Goal: Find specific page/section: Find specific page/section

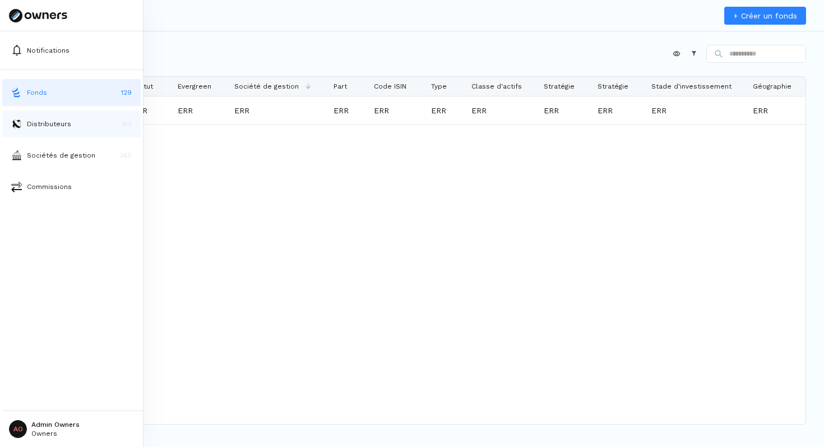
click at [22, 126] on img at bounding box center [16, 123] width 11 height 11
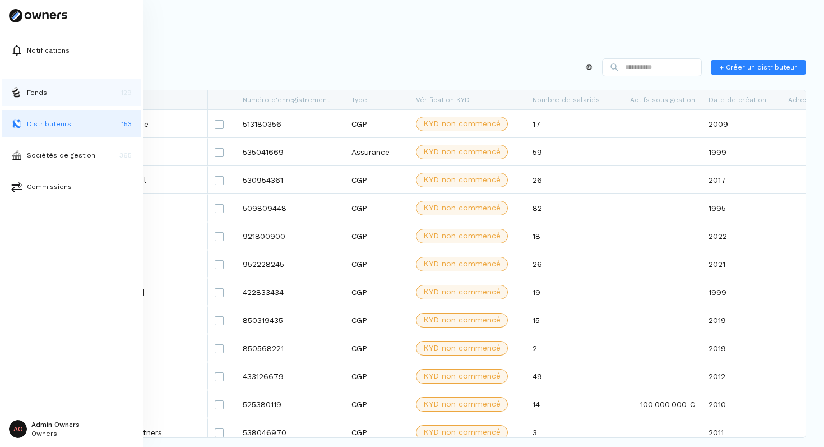
click at [40, 89] on p "Fonds" at bounding box center [37, 92] width 20 height 10
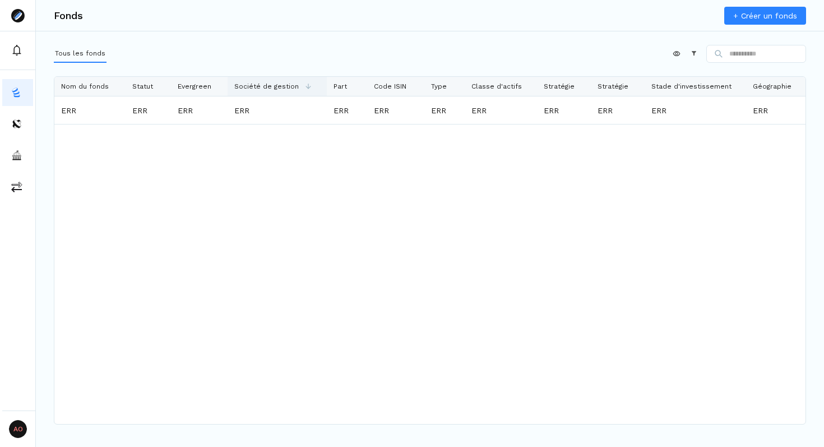
click at [306, 84] on icon at bounding box center [308, 86] width 5 height 5
click at [380, 61] on div "Appliquer Constructeur" at bounding box center [430, 56] width 753 height 22
click at [107, 83] on span "Nom du fonds" at bounding box center [85, 86] width 48 height 8
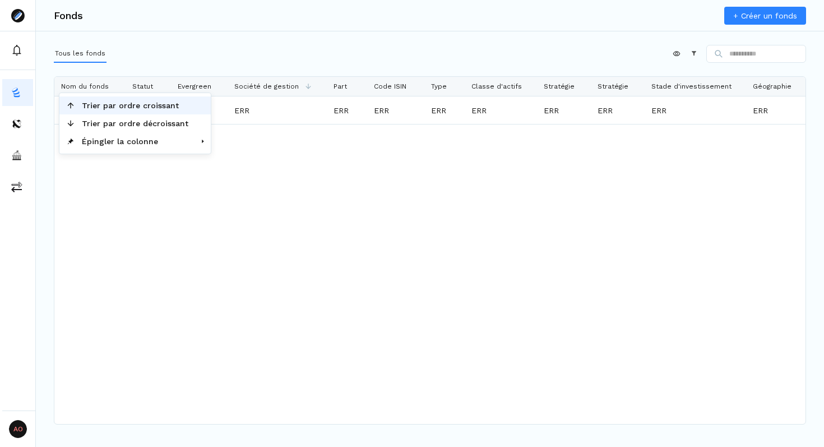
click at [128, 109] on span "Trier par ordre croissant" at bounding box center [135, 105] width 120 height 18
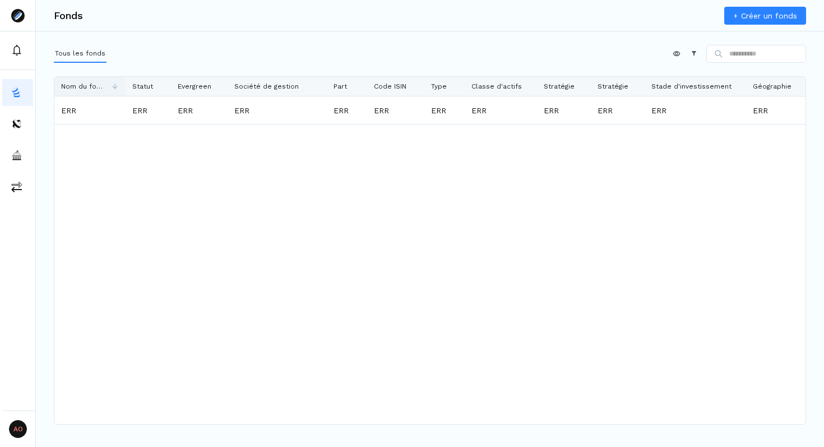
click at [103, 88] on span "Nom du fonds" at bounding box center [83, 86] width 44 height 8
click at [208, 45] on div "Fonds + Créer un fonds Tous les fonds Appliquer Constructeur Appuyez sur ENTER …" at bounding box center [430, 223] width 789 height 447
click at [88, 83] on span "Nom du fonds" at bounding box center [83, 86] width 44 height 8
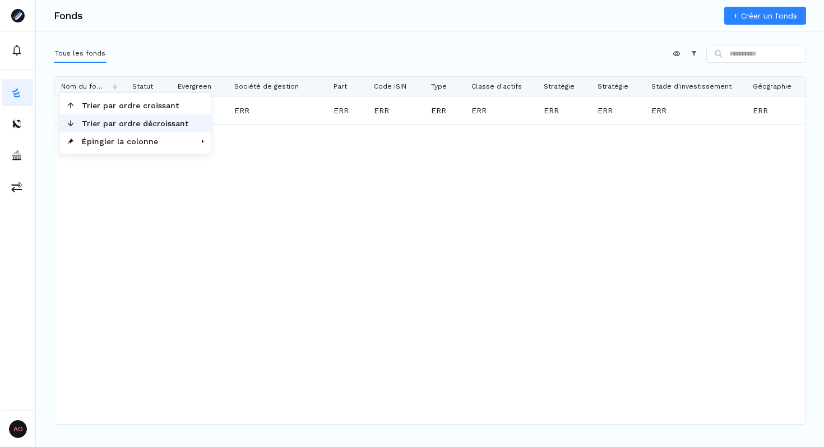
click at [102, 122] on span "Trier par ordre décroissant" at bounding box center [135, 123] width 120 height 18
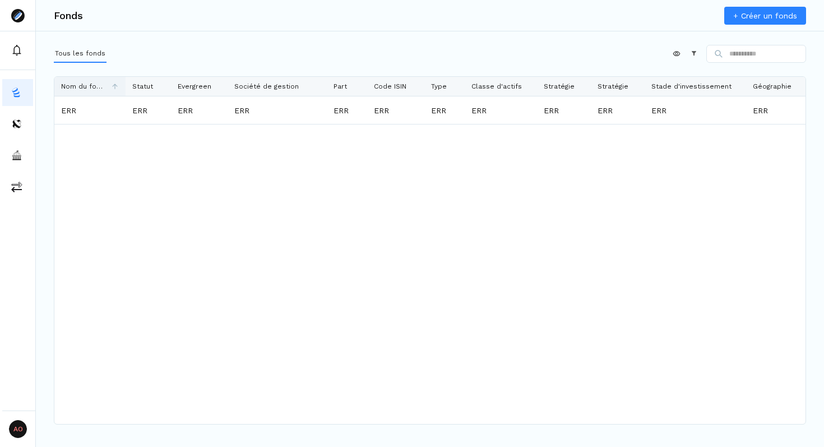
click at [102, 82] on span "Nom du fonds" at bounding box center [83, 86] width 44 height 8
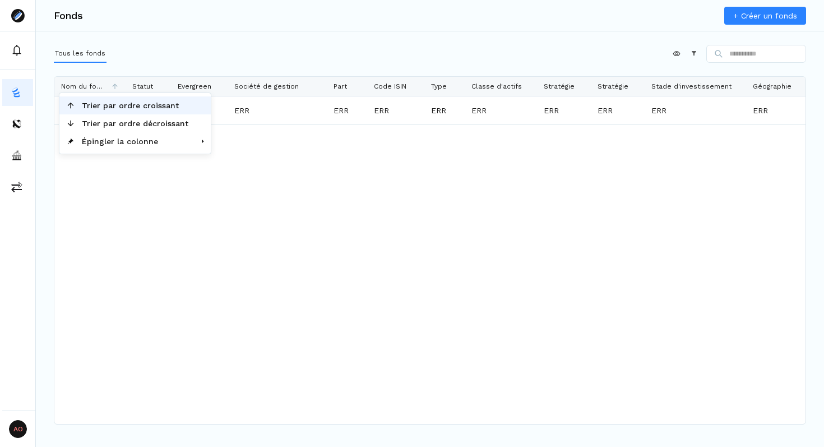
click at [112, 99] on span "Trier par ordre croissant" at bounding box center [135, 105] width 120 height 18
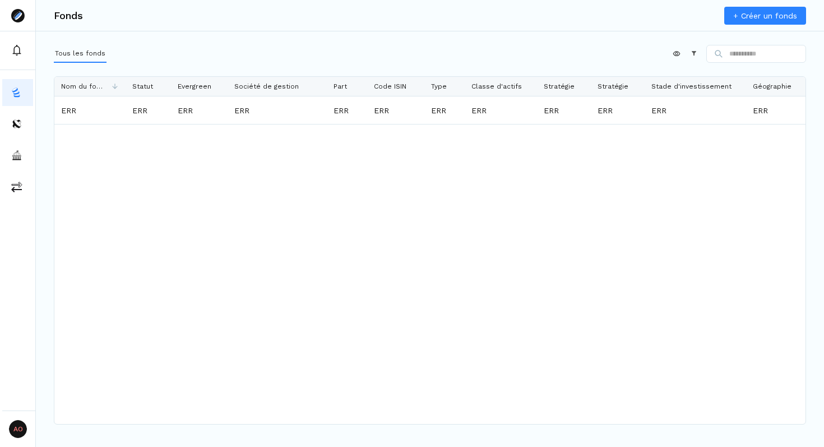
click at [179, 66] on div "Appliquer Constructeur" at bounding box center [430, 56] width 753 height 22
click at [692, 54] on icon at bounding box center [694, 53] width 4 height 4
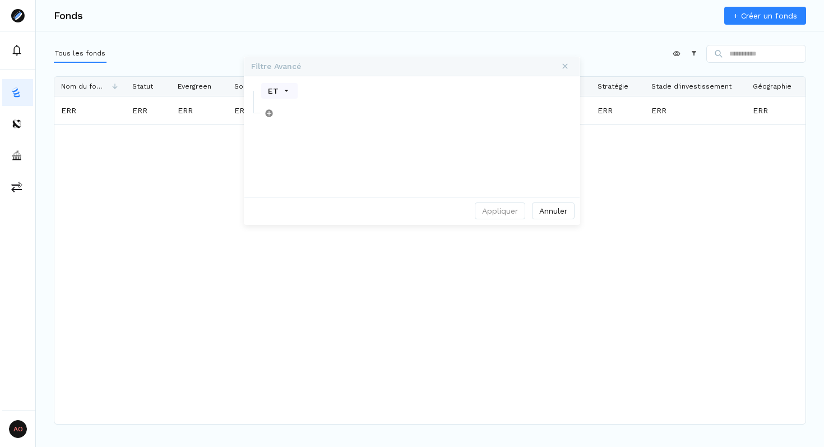
click at [313, 110] on div "Ajouter un filtre ou un groupe. Niveau 2. Appuyez sur ENTER pour éditer." at bounding box center [412, 113] width 335 height 22
click at [285, 89] on span "Opérateur de jonction" at bounding box center [286, 90] width 9 height 9
click at [566, 208] on button "Annuler" at bounding box center [553, 210] width 43 height 17
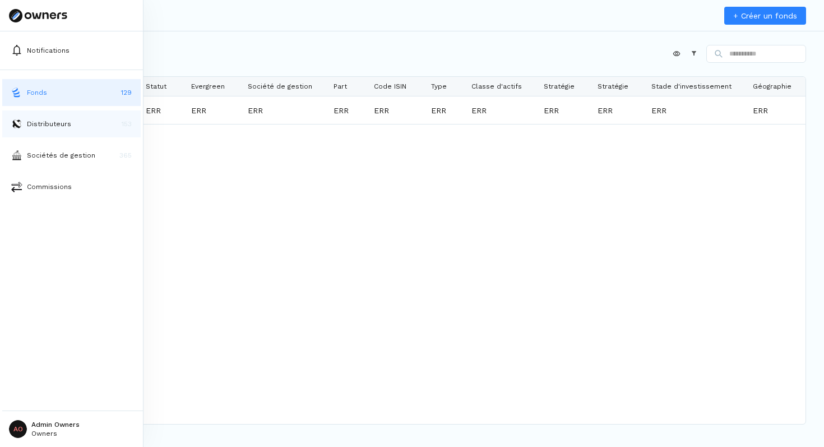
click at [42, 125] on p "Distributeurs" at bounding box center [49, 124] width 44 height 10
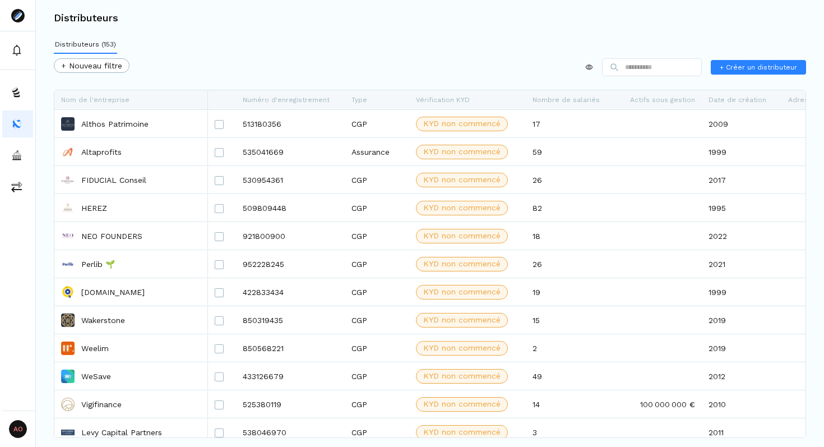
click at [298, 62] on div "+ Nouveau filtre + Créer un distributeur" at bounding box center [430, 69] width 753 height 22
